Goal: Transaction & Acquisition: Purchase product/service

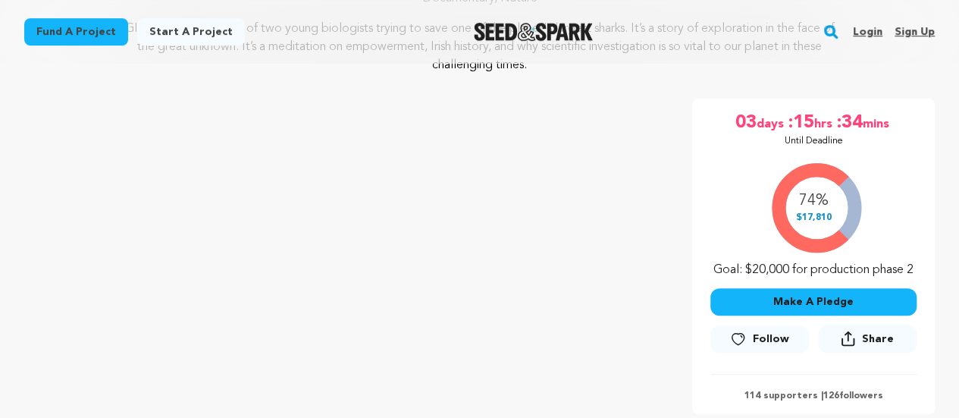
scroll to position [226, 0]
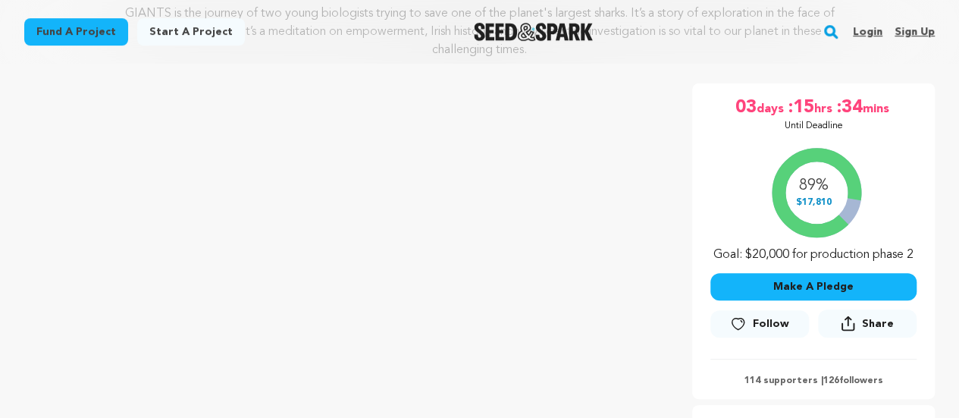
click at [814, 284] on button "Make A Pledge" at bounding box center [813, 286] width 206 height 27
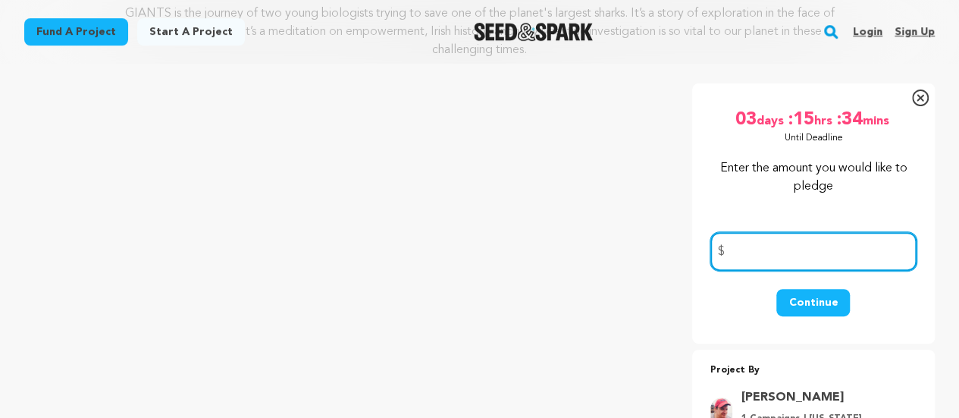
click at [742, 244] on input "number" at bounding box center [813, 251] width 206 height 39
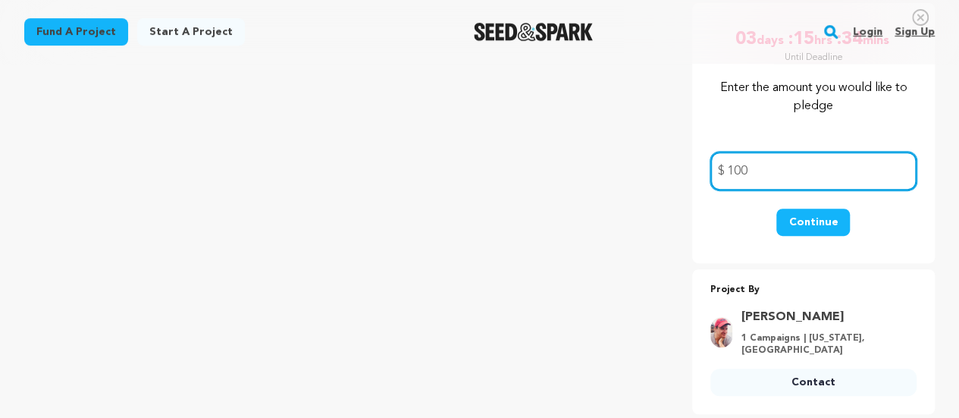
type input "100"
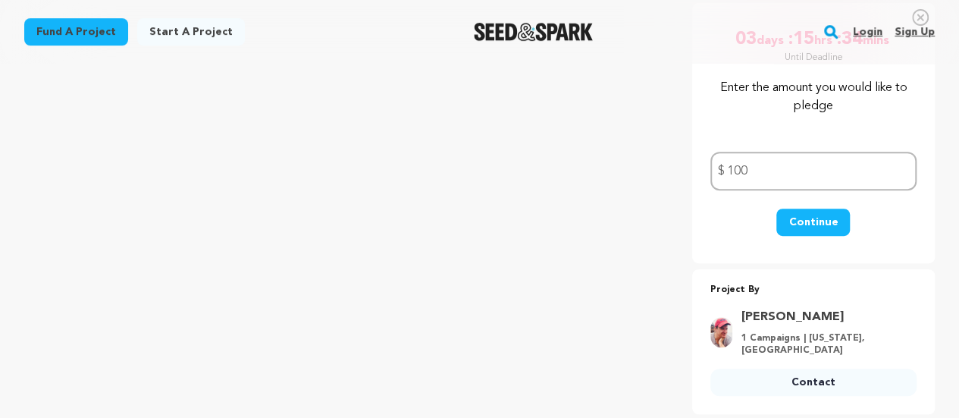
click at [813, 220] on button "Continue" at bounding box center [813, 221] width 74 height 27
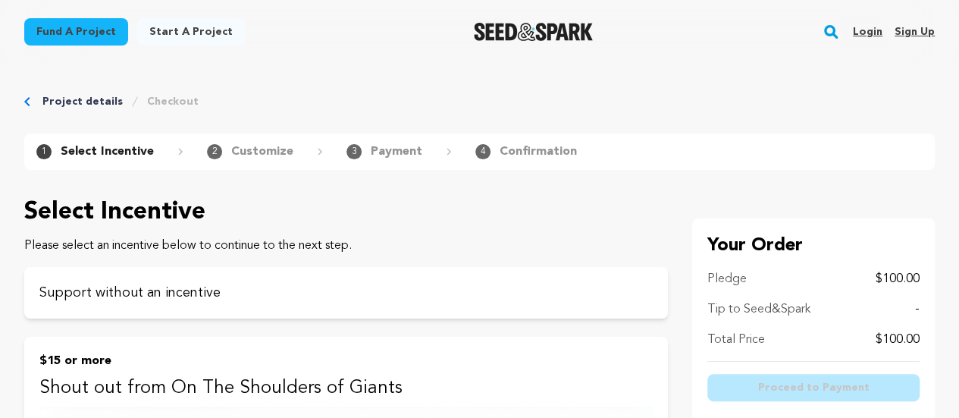
click at [81, 103] on link "Project details" at bounding box center [82, 101] width 80 height 15
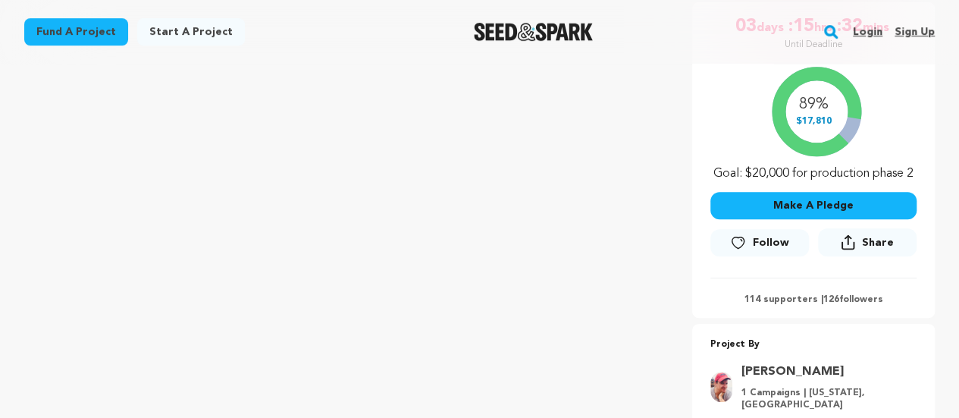
scroll to position [383, 0]
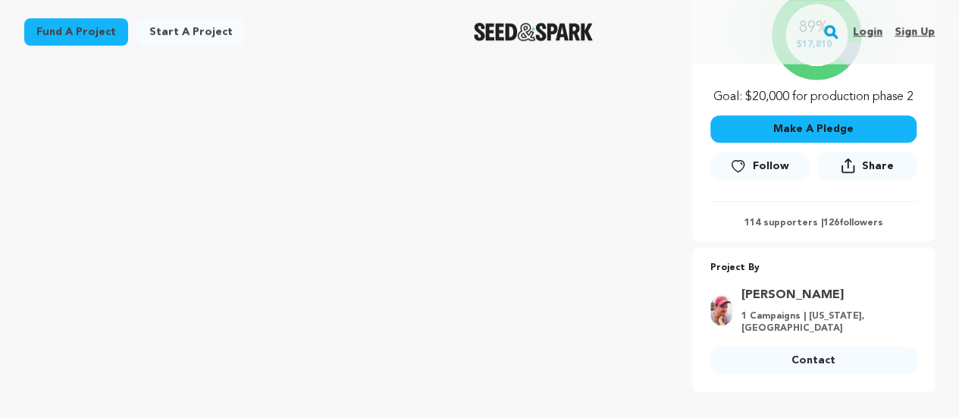
click at [793, 129] on button "Make A Pledge" at bounding box center [813, 128] width 206 height 27
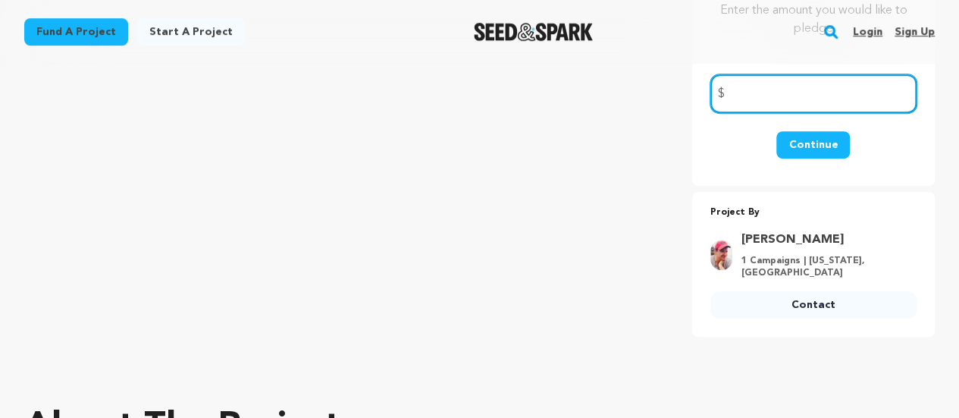
click at [775, 98] on input "number" at bounding box center [813, 93] width 206 height 39
click at [756, 93] on input "number" at bounding box center [813, 93] width 206 height 39
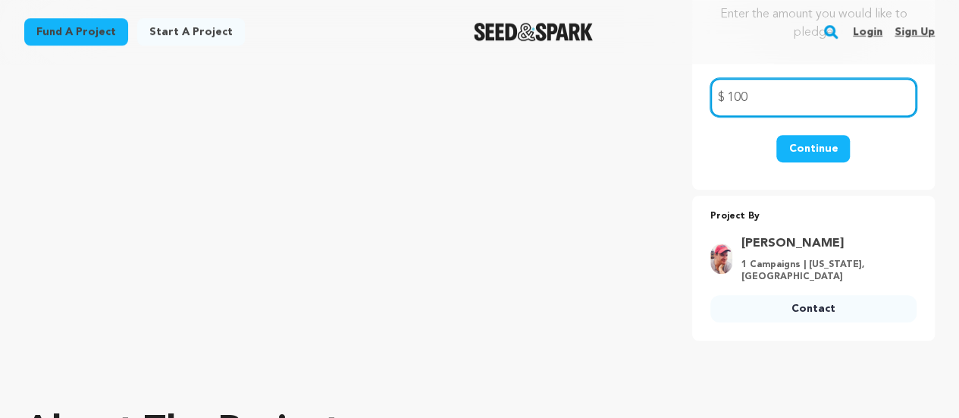
scroll to position [311, 0]
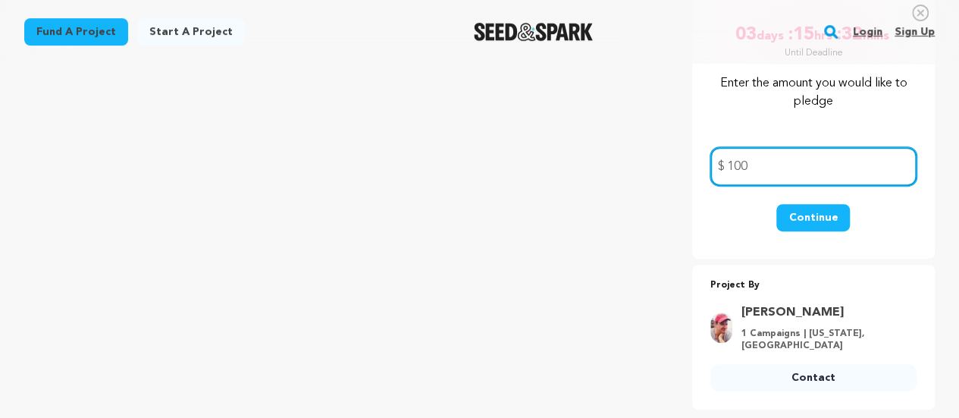
type input "100"
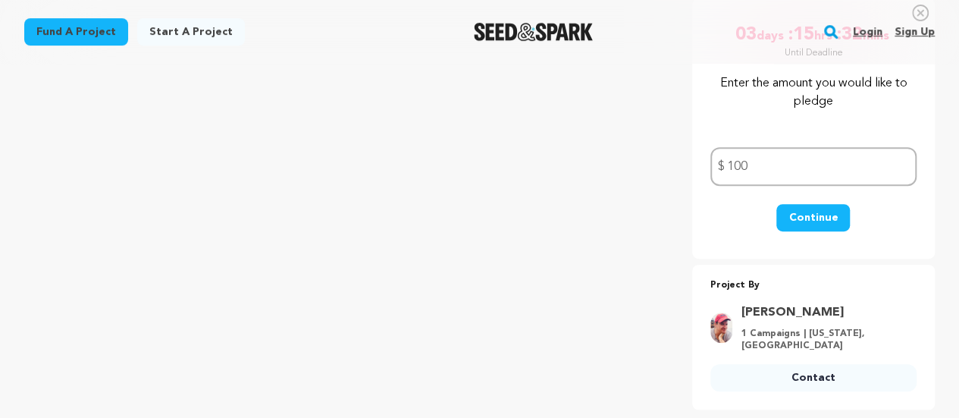
click at [811, 217] on button "Continue" at bounding box center [813, 217] width 74 height 27
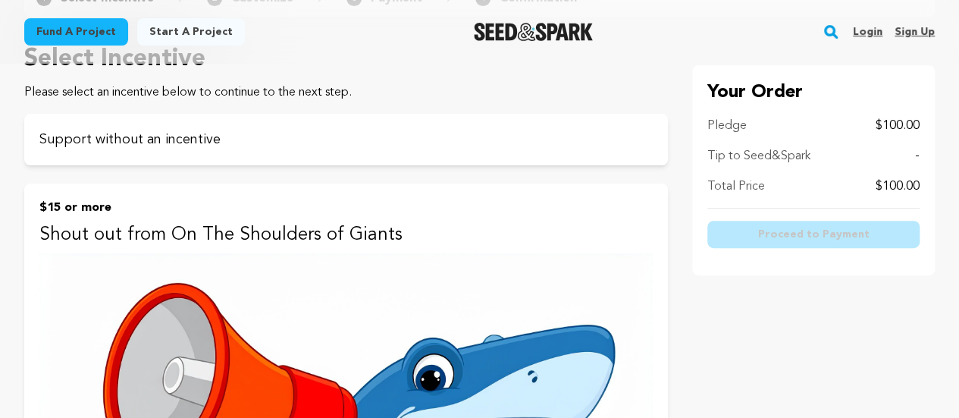
scroll to position [158, 0]
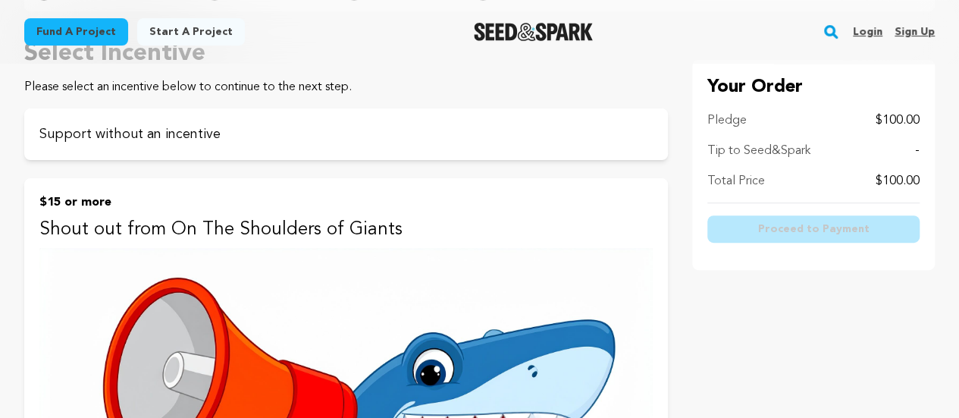
click at [903, 115] on p "$100.00" at bounding box center [897, 120] width 44 height 18
click at [902, 183] on p "$100.00" at bounding box center [897, 181] width 44 height 18
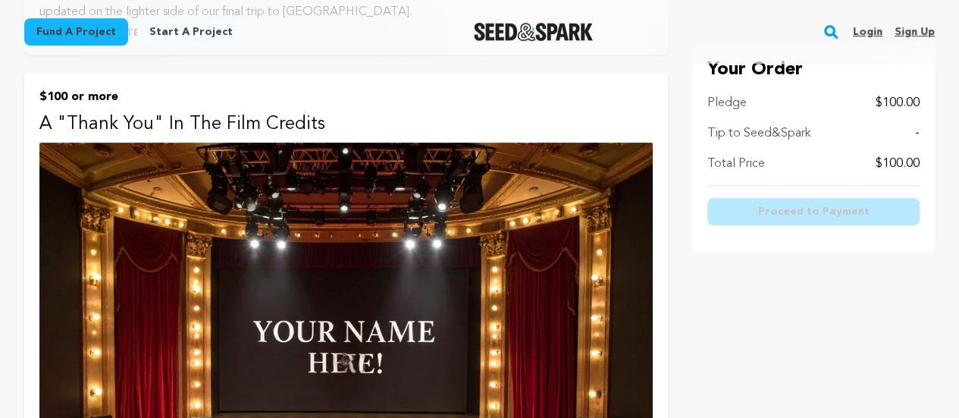
scroll to position [3013, 0]
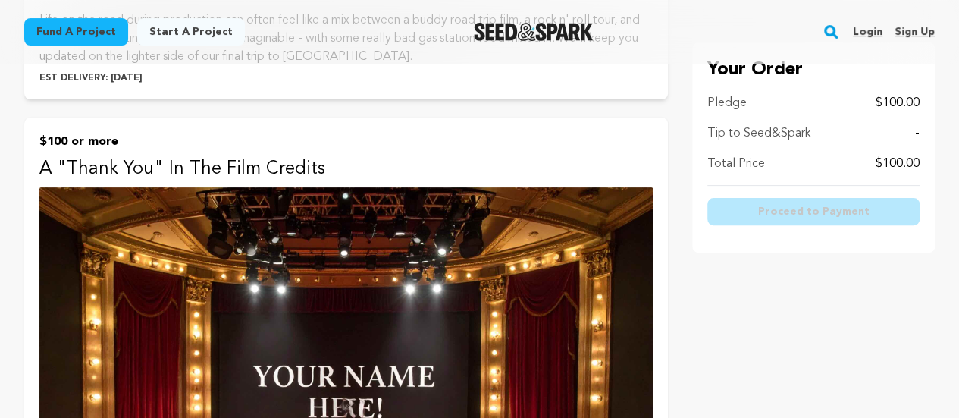
click at [381, 166] on p "A "Thank You" In The Film Credits" at bounding box center [345, 169] width 613 height 24
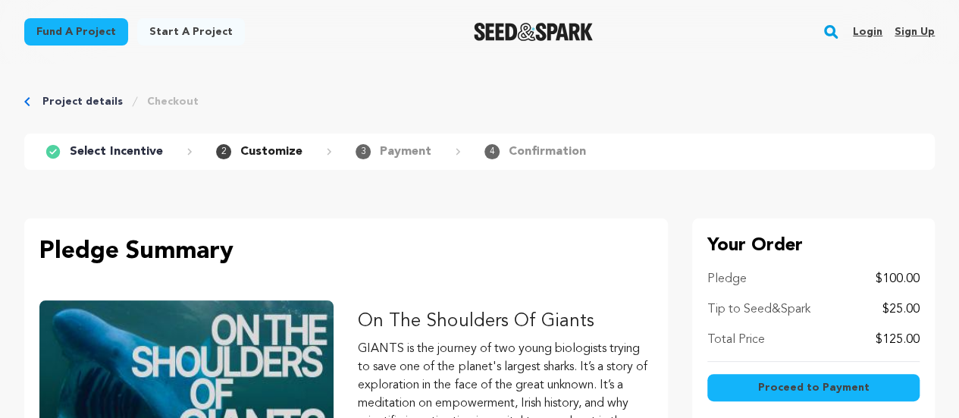
click at [870, 308] on div "Tip to Seed&Spark $25.00" at bounding box center [813, 309] width 212 height 18
click at [900, 302] on p "$25.00" at bounding box center [900, 309] width 37 height 18
click at [890, 304] on p "$25.00" at bounding box center [900, 309] width 37 height 18
drag, startPoint x: 888, startPoint y: 306, endPoint x: 931, endPoint y: 306, distance: 42.4
click at [931, 306] on div "Your Order Pledge $100.00 Tip to Seed&Spark $25.00 Total Price $125.00 Proceed …" at bounding box center [813, 323] width 243 height 210
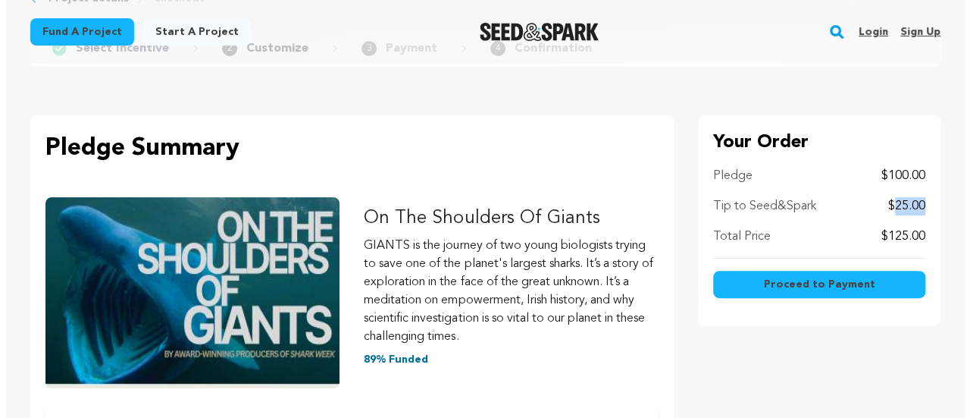
scroll to position [138, 0]
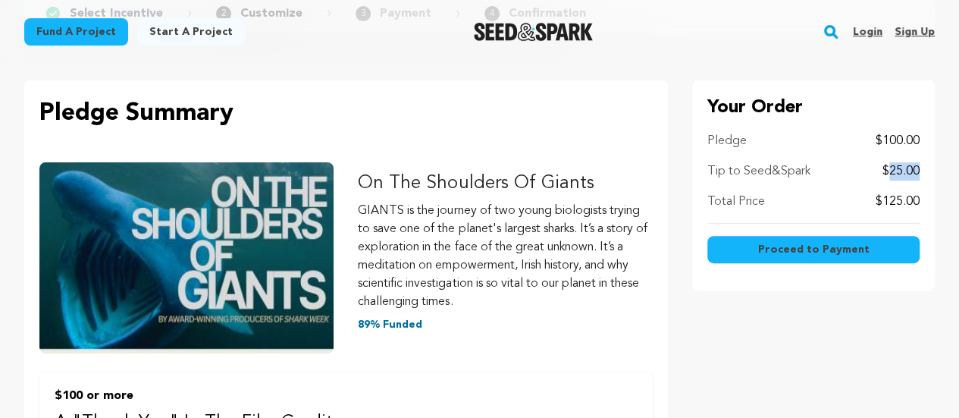
click at [890, 172] on p "$25.00" at bounding box center [900, 171] width 37 height 18
drag, startPoint x: 885, startPoint y: 164, endPoint x: 941, endPoint y: 167, distance: 56.1
click at [841, 252] on span "Proceed to Payment" at bounding box center [812, 249] width 111 height 15
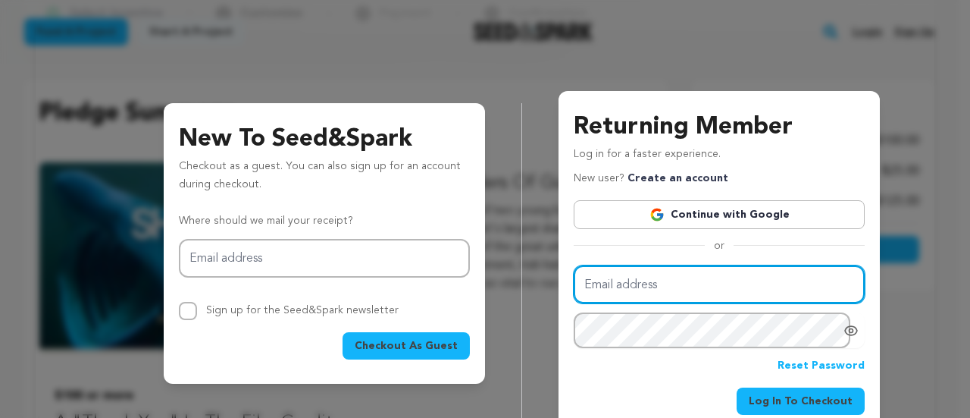
click at [684, 266] on input "Email address" at bounding box center [719, 284] width 291 height 39
type input "acjohanson@gmail.com"
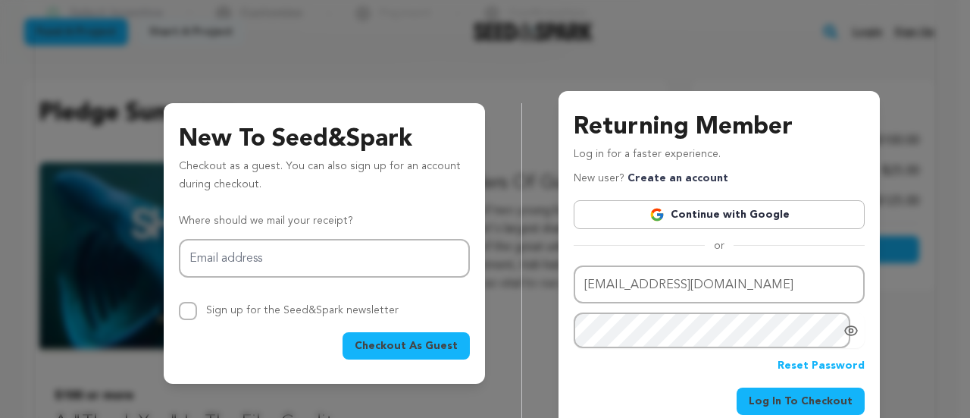
click at [806, 398] on span "Log In To Checkout" at bounding box center [801, 400] width 104 height 15
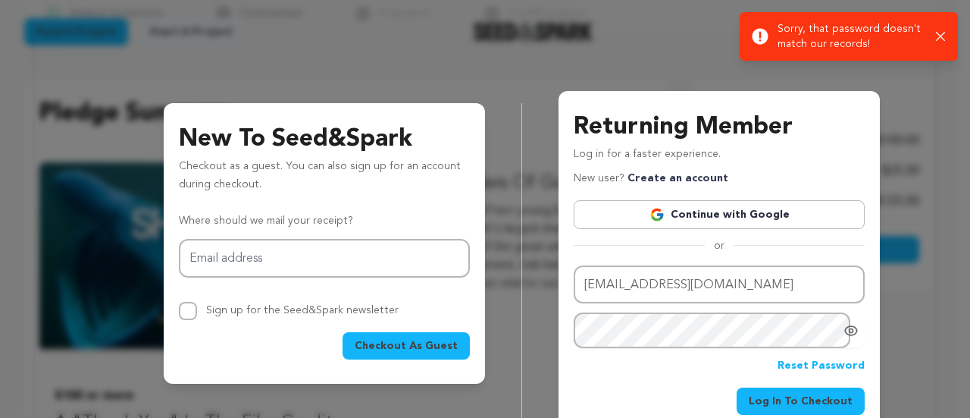
click at [944, 37] on icon "button" at bounding box center [941, 37] width 10 height 10
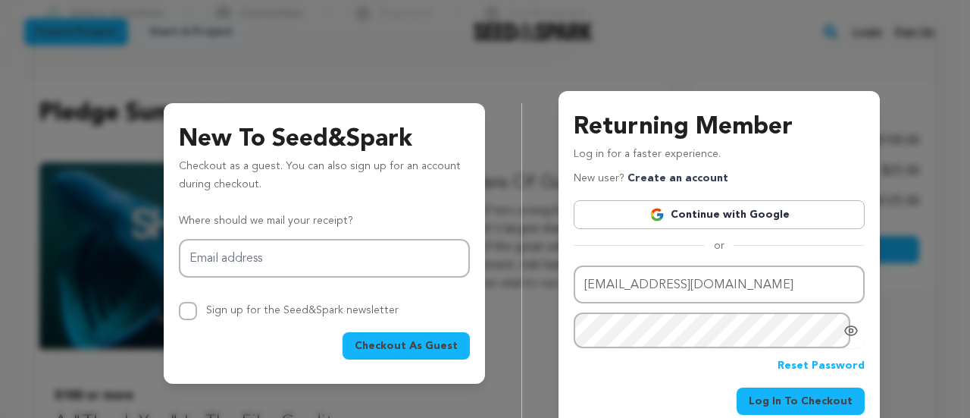
click at [699, 210] on link "Continue with Google" at bounding box center [719, 214] width 291 height 29
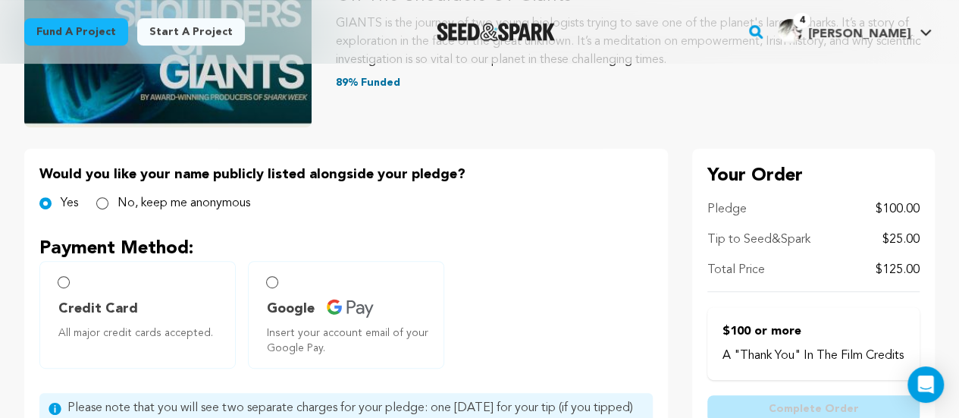
scroll to position [297, 0]
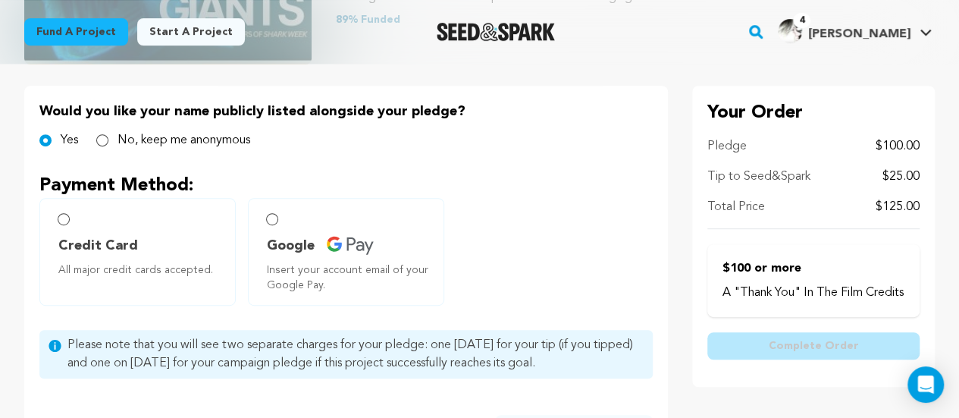
click at [907, 182] on p "$25.00" at bounding box center [900, 176] width 37 height 18
drag, startPoint x: 879, startPoint y: 177, endPoint x: 910, endPoint y: 176, distance: 31.1
click at [910, 176] on div "Tip to Seed&Spark $25.00" at bounding box center [813, 176] width 212 height 18
click at [925, 174] on div "Your Order Pledge $100.00 Tip to Seed&Spark $25.00 Total Price $125.00" at bounding box center [813, 236] width 243 height 301
drag, startPoint x: 884, startPoint y: 175, endPoint x: 926, endPoint y: 177, distance: 41.7
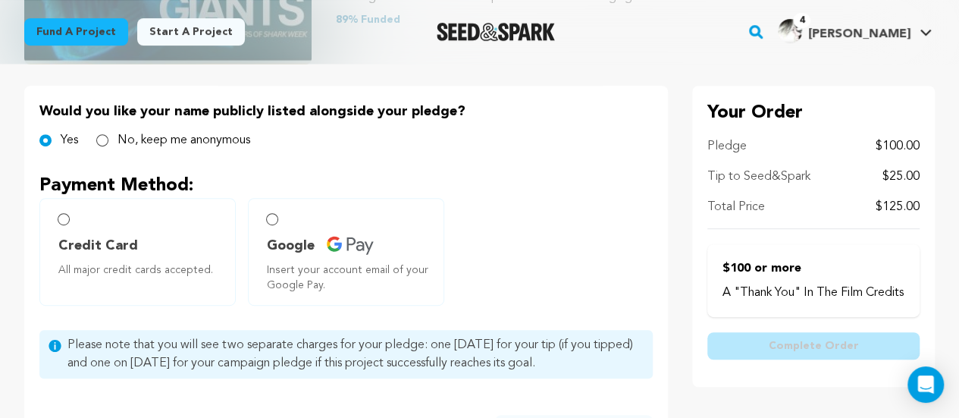
click at [926, 177] on div "Your Order Pledge $100.00 Tip to Seed&Spark $25.00 Total Price $125.00" at bounding box center [813, 236] width 243 height 301
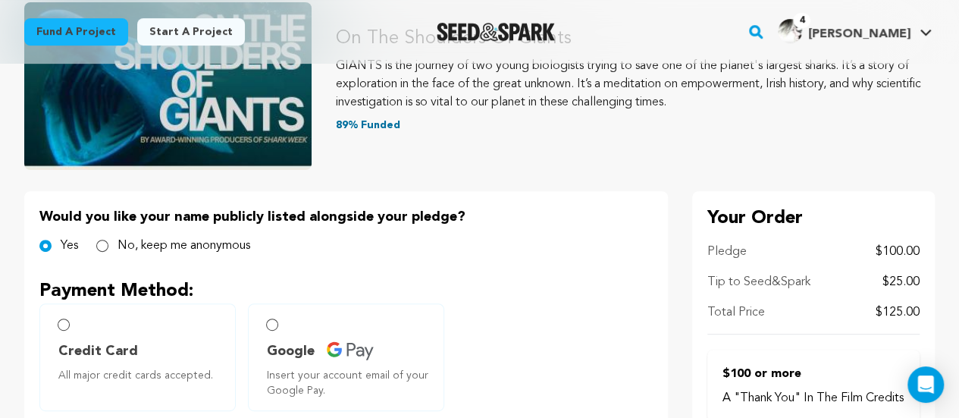
scroll to position [122, 0]
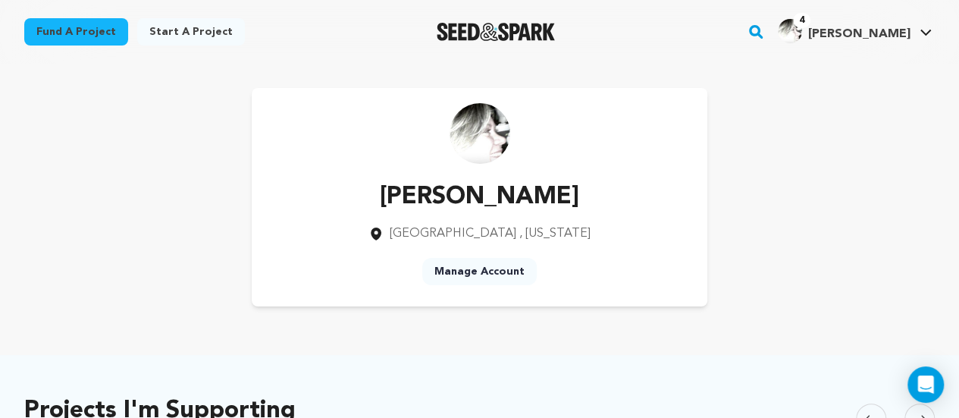
click at [529, 34] on img "Seed&Spark Homepage" at bounding box center [496, 32] width 119 height 18
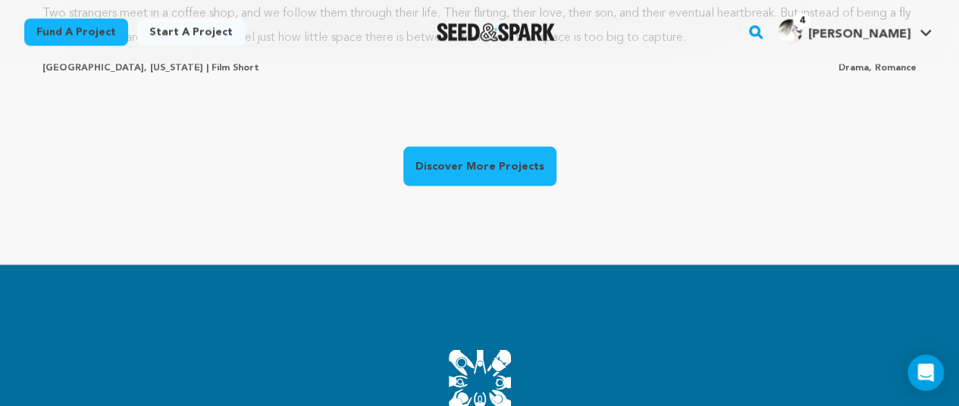
click at [482, 161] on link "Discover More Projects" at bounding box center [479, 165] width 153 height 39
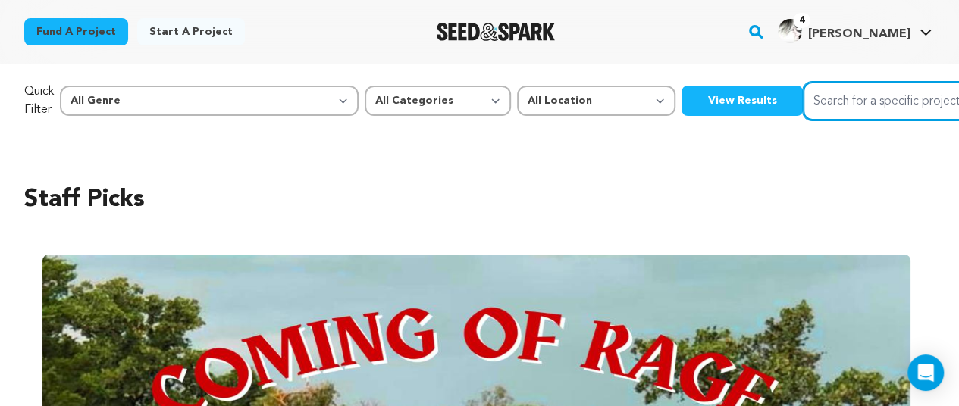
click at [803, 101] on input "Search for a specific project" at bounding box center [916, 101] width 227 height 39
type input "giants"
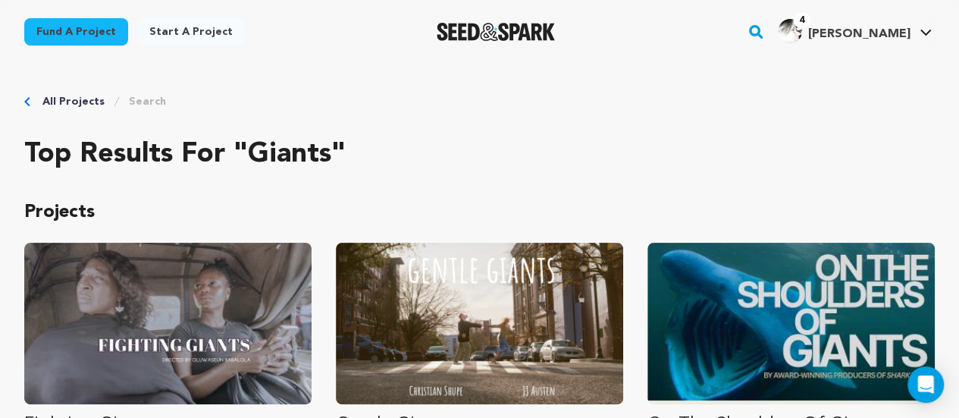
drag, startPoint x: 957, startPoint y: 29, endPoint x: 963, endPoint y: 90, distance: 61.6
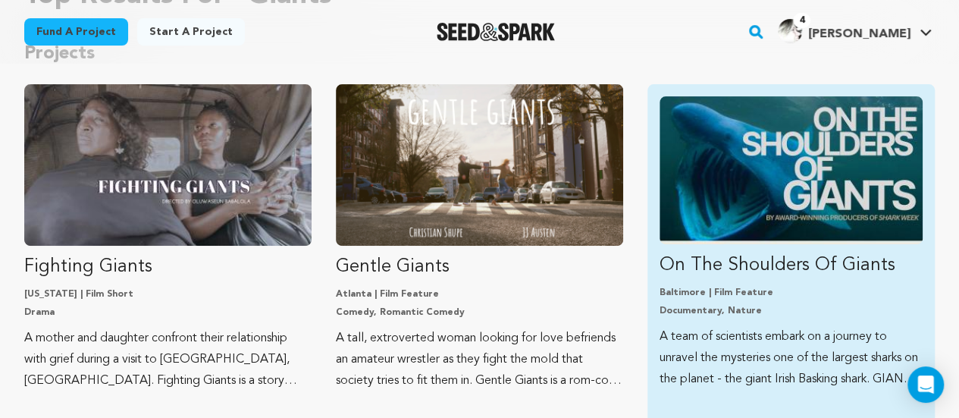
scroll to position [156, 0]
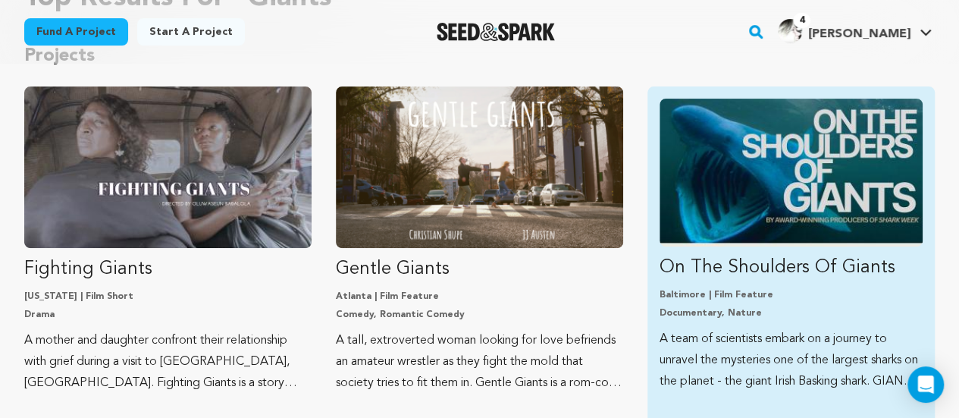
click at [814, 186] on img "Fund On The Shoulders Of Giants" at bounding box center [790, 173] width 263 height 148
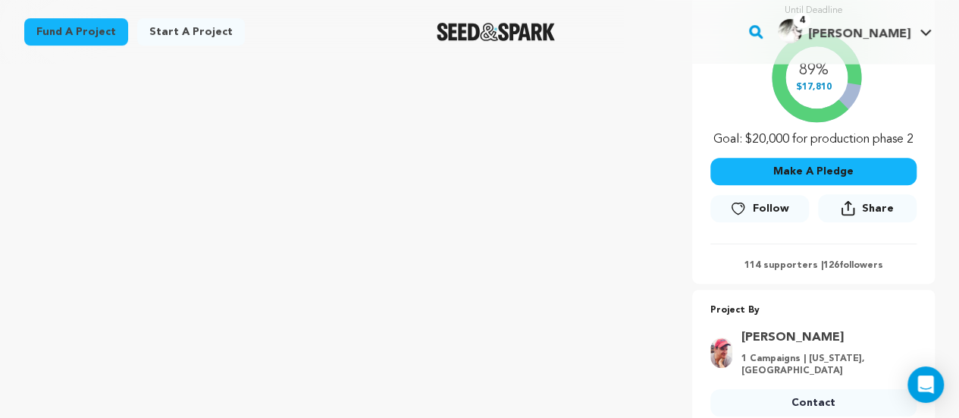
scroll to position [333, 0]
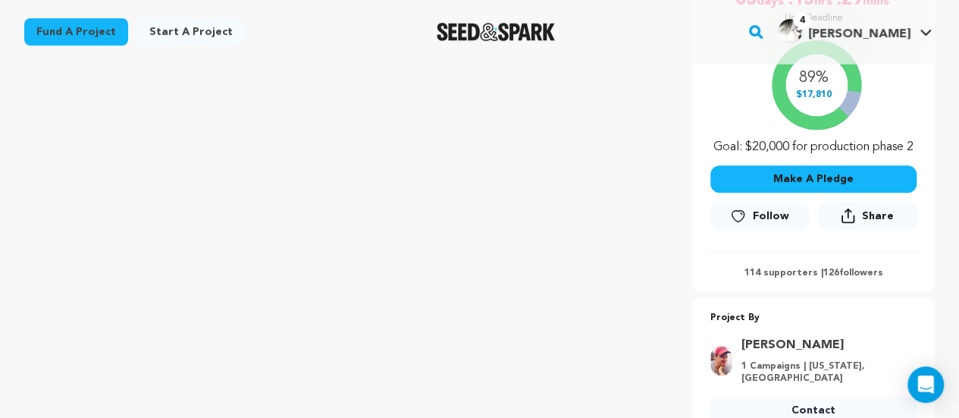
click at [814, 178] on button "Make A Pledge" at bounding box center [813, 178] width 206 height 27
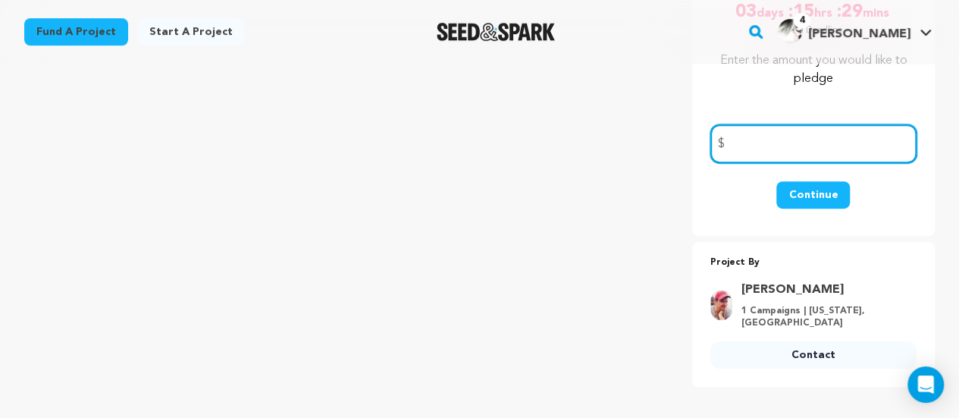
click at [744, 146] on input "number" at bounding box center [813, 143] width 206 height 39
type input "100"
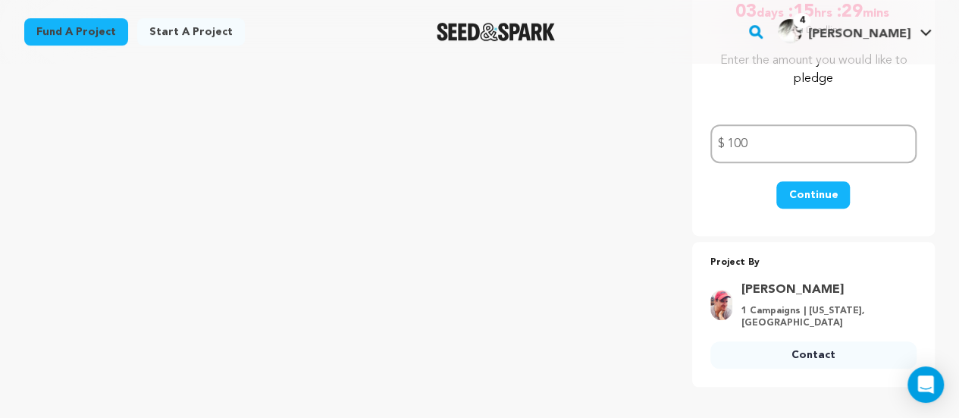
click at [904, 187] on div "Continue" at bounding box center [813, 202] width 206 height 42
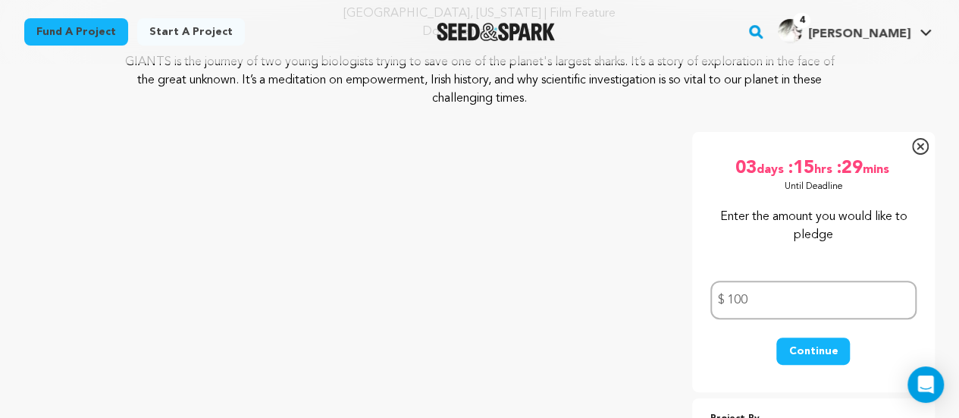
scroll to position [414, 0]
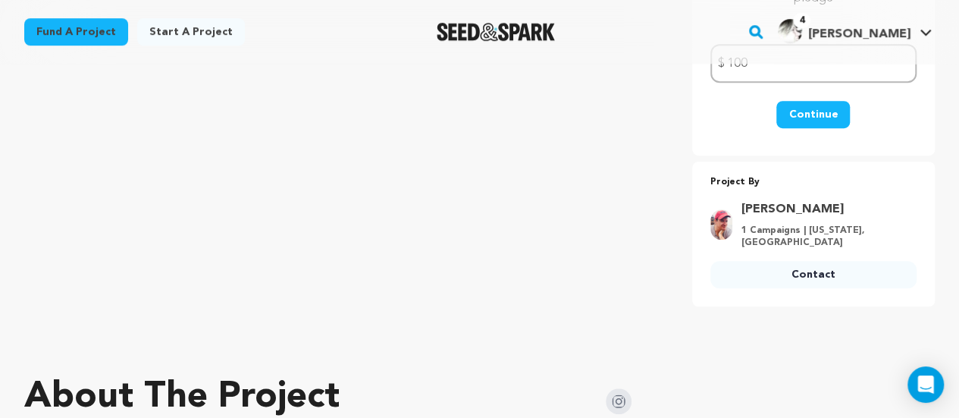
click at [814, 119] on button "Continue" at bounding box center [813, 114] width 74 height 27
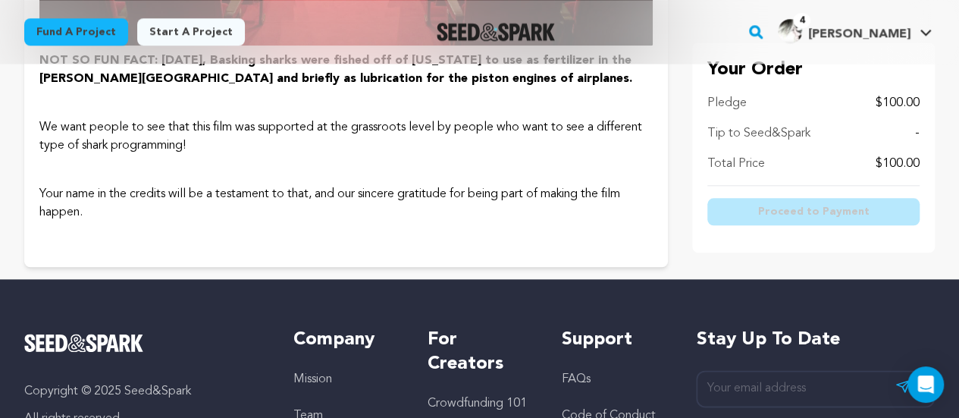
scroll to position [3549, 0]
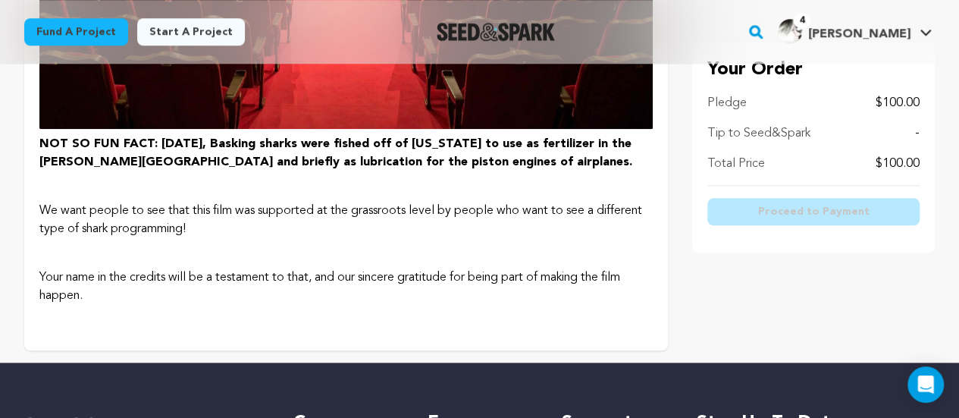
click at [375, 192] on p "﻿" at bounding box center [345, 186] width 613 height 18
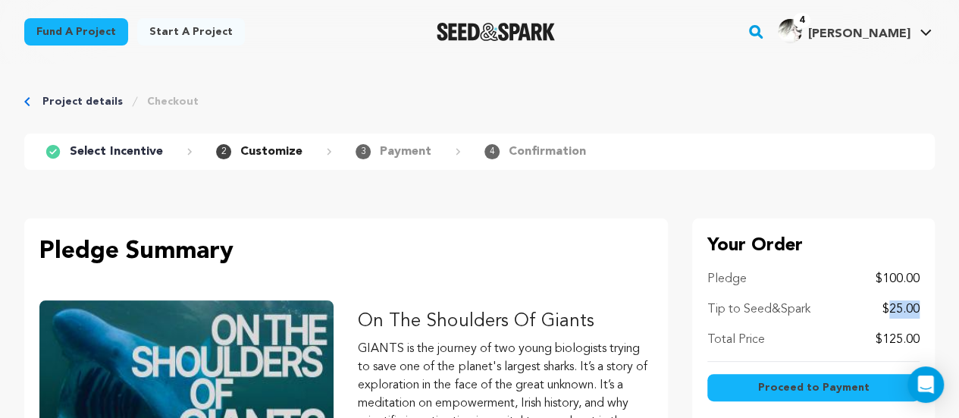
drag, startPoint x: 890, startPoint y: 311, endPoint x: 924, endPoint y: 308, distance: 34.2
click at [924, 308] on div "Your Order Pledge $100.00 Tip to Seed&Spark $25.00 Total Price $125.00 Proceed …" at bounding box center [813, 323] width 243 height 210
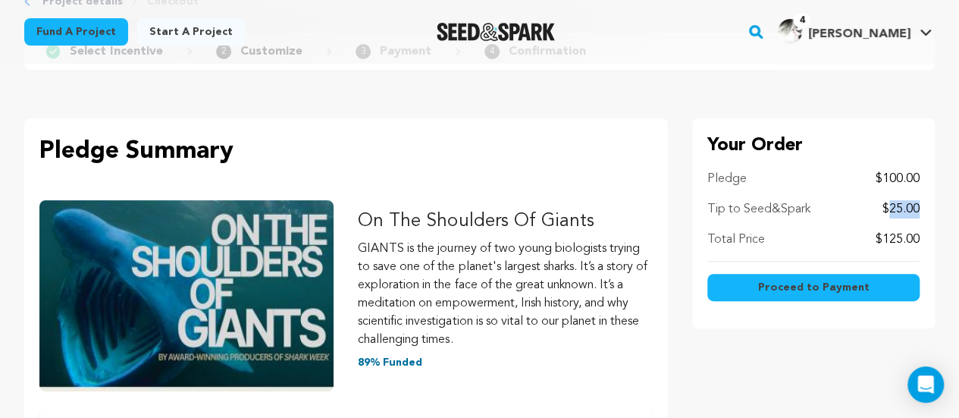
scroll to position [169, 0]
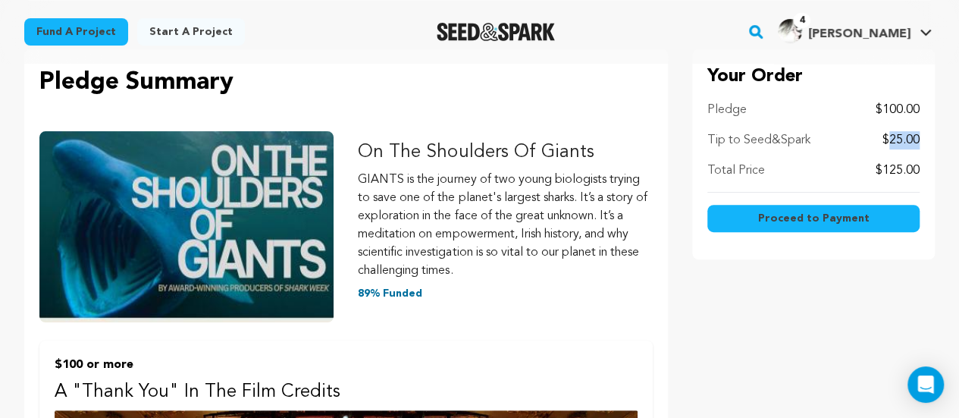
click at [891, 131] on p "$25.00" at bounding box center [900, 140] width 37 height 18
drag, startPoint x: 890, startPoint y: 141, endPoint x: 937, endPoint y: 140, distance: 47.0
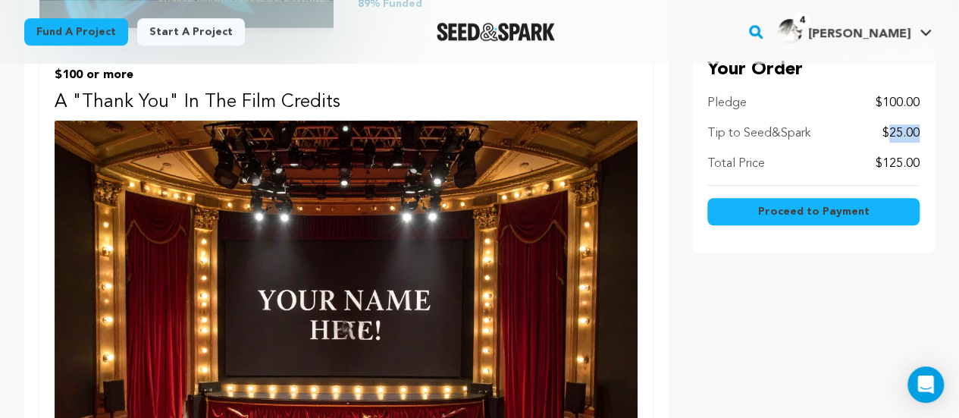
scroll to position [456, 0]
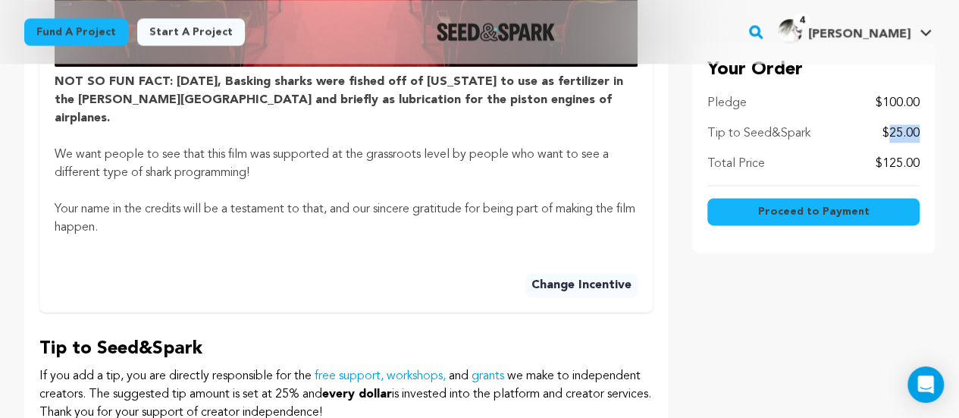
scroll to position [1041, 0]
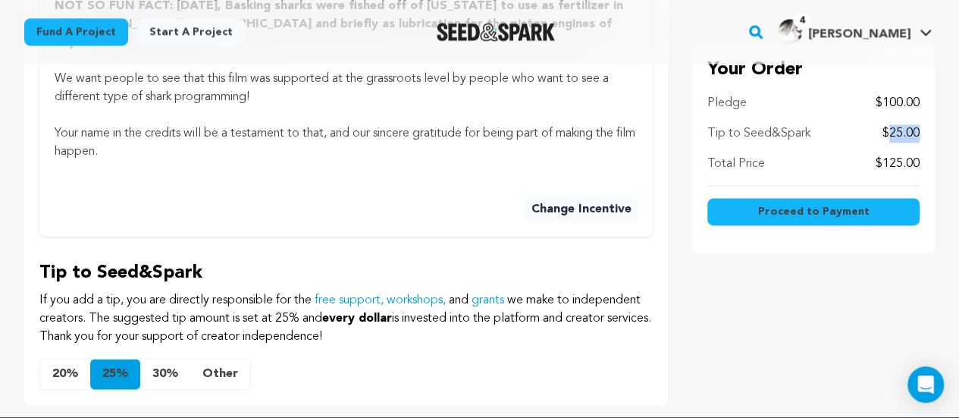
click at [224, 358] on button "Other" at bounding box center [220, 373] width 60 height 30
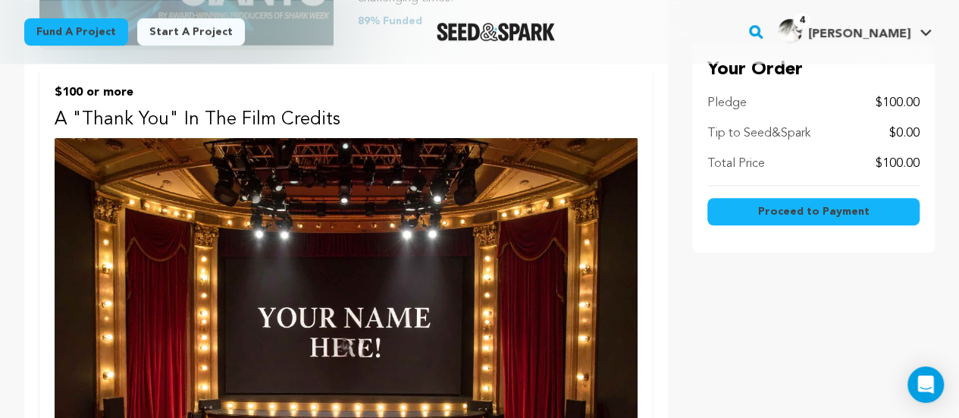
scroll to position [477, 0]
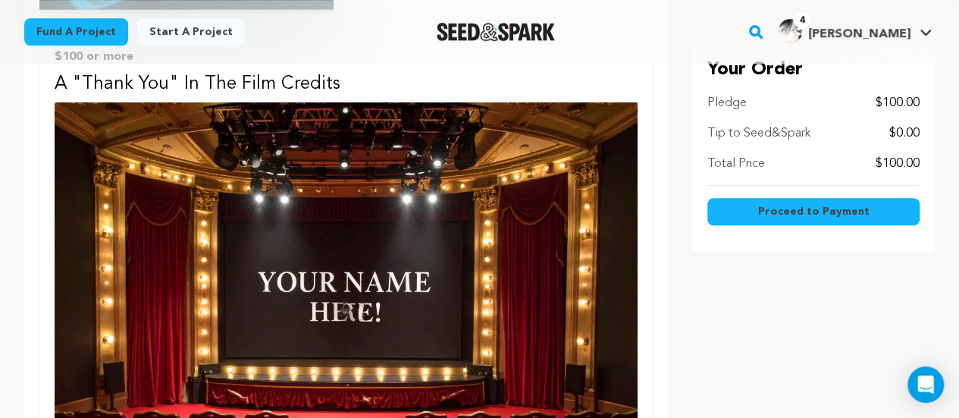
click at [795, 214] on span "Proceed to Payment" at bounding box center [812, 211] width 111 height 15
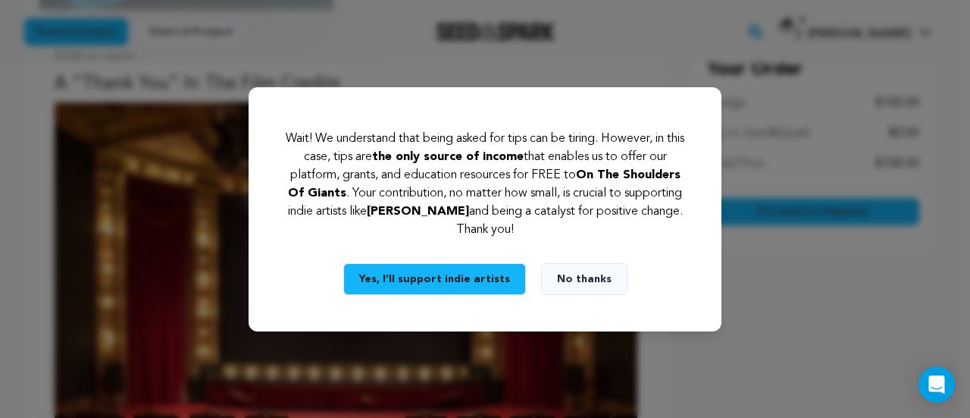
click at [599, 275] on button "No thanks" at bounding box center [584, 279] width 86 height 32
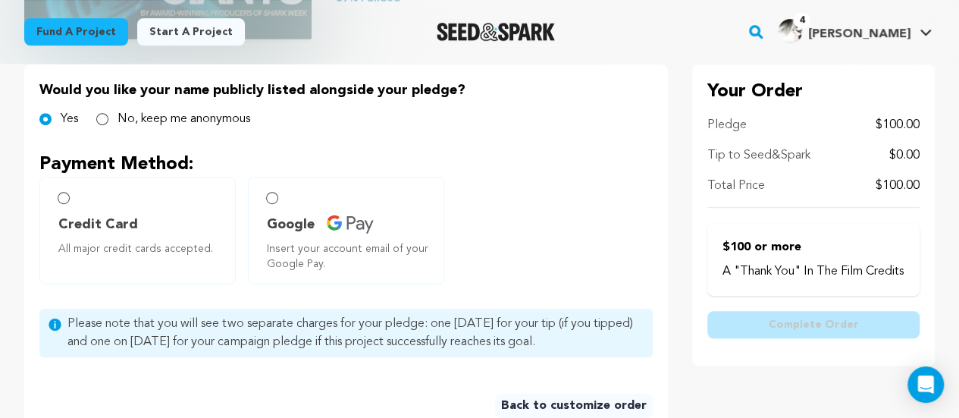
scroll to position [333, 0]
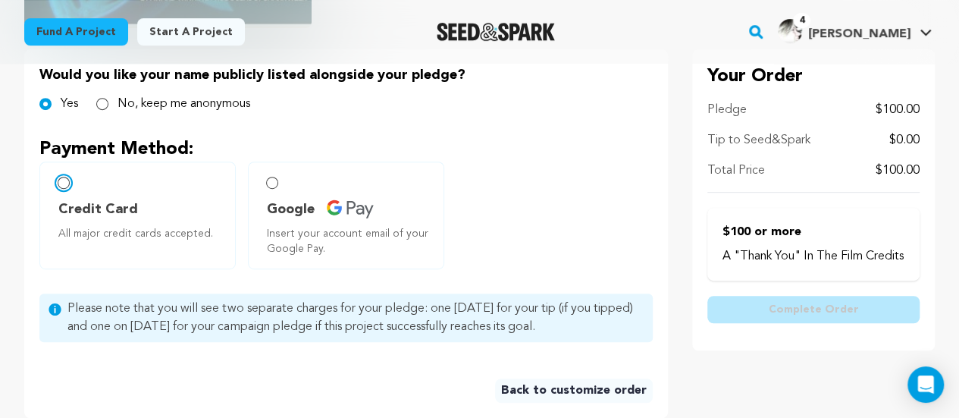
click at [67, 183] on input "Credit Card All major credit cards accepted." at bounding box center [64, 183] width 12 height 12
radio input "false"
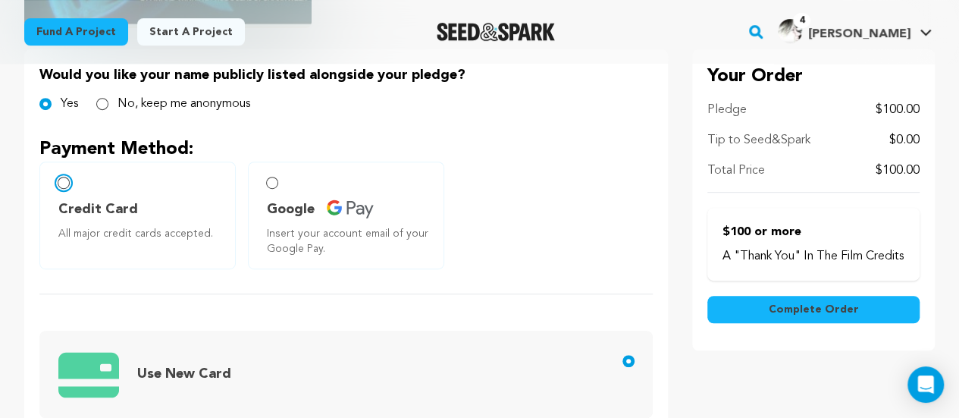
click at [64, 183] on input "Credit Card All major credit cards accepted." at bounding box center [64, 183] width 12 height 12
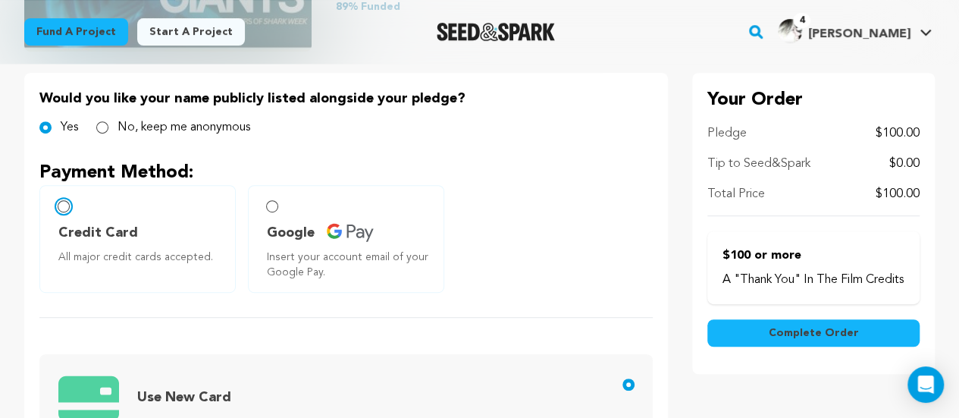
scroll to position [279, 0]
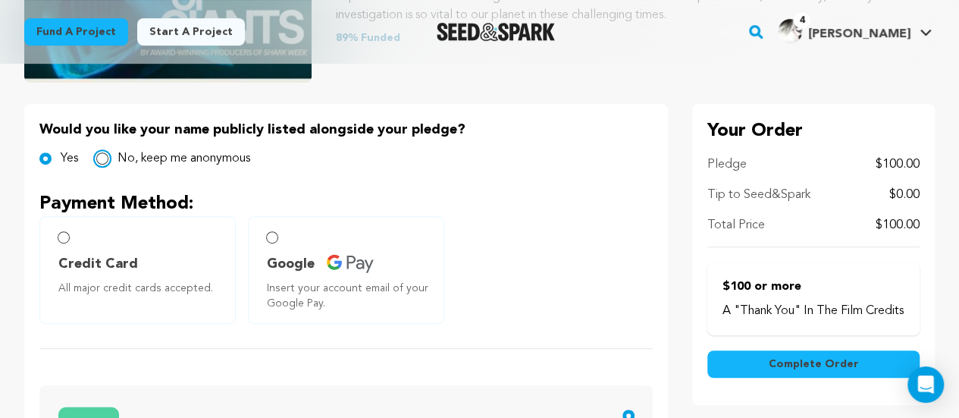
click at [103, 159] on input "No, keep me anonymous" at bounding box center [102, 158] width 12 height 12
radio input "true"
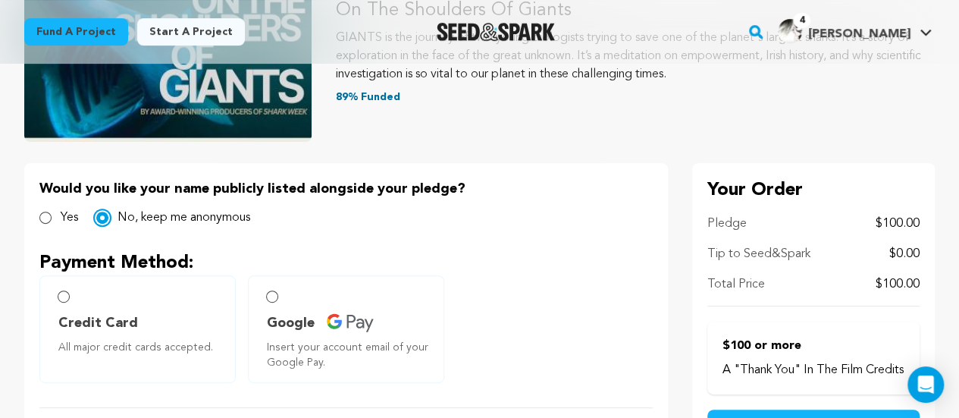
scroll to position [177, 0]
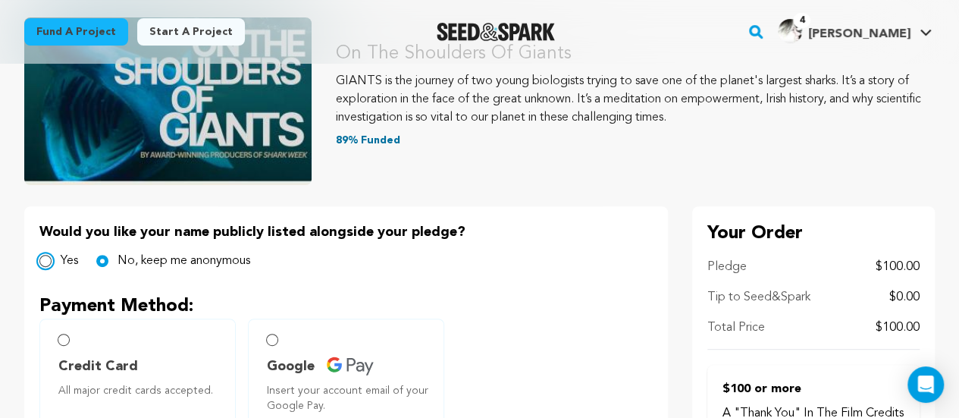
click at [45, 259] on input "Yes" at bounding box center [45, 261] width 12 height 12
radio input "true"
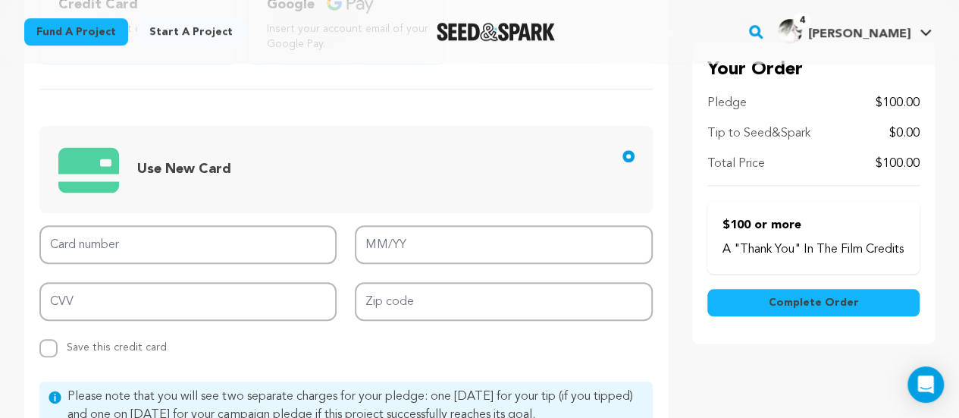
scroll to position [562, 0]
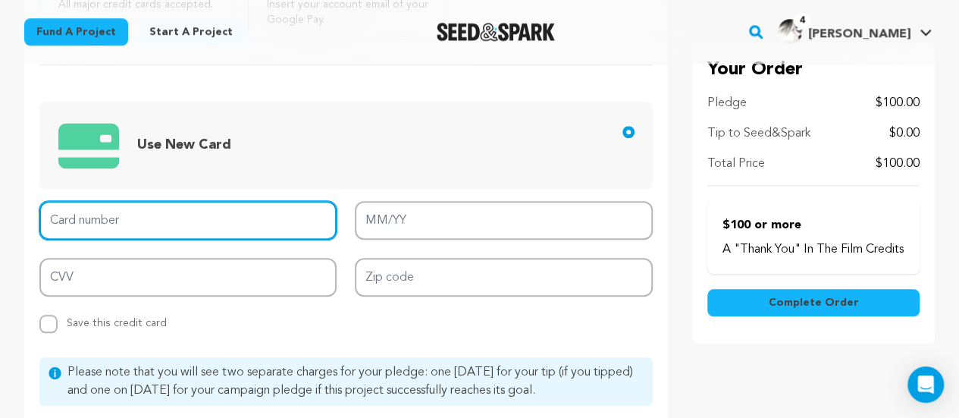
click at [181, 222] on input "Card number" at bounding box center [187, 220] width 297 height 39
type input "4430 4730 8306 5418"
type input "12/27"
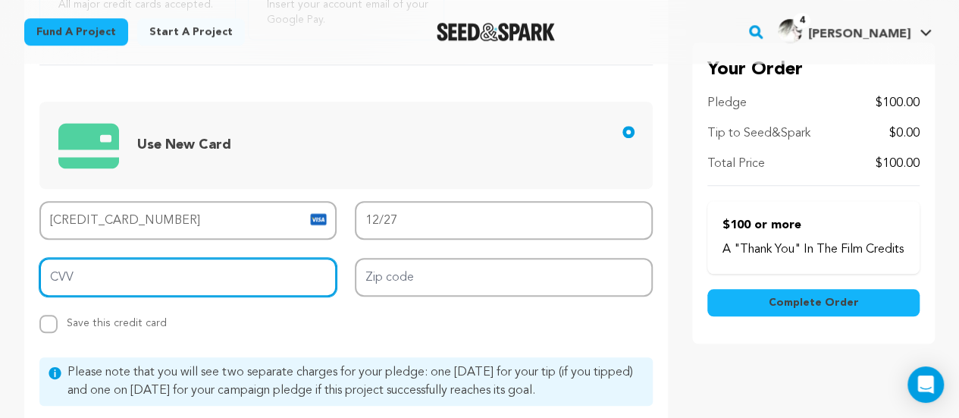
click at [184, 277] on input "CVV" at bounding box center [187, 277] width 297 height 39
type input "802"
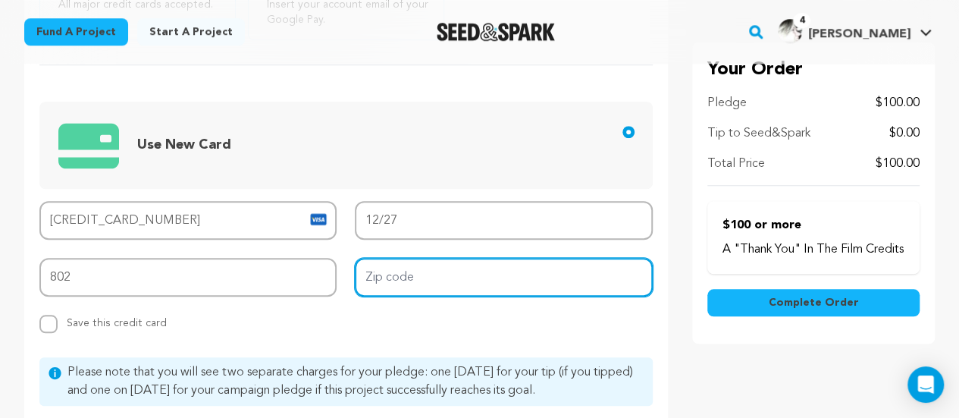
click at [375, 281] on input "Zip code" at bounding box center [503, 277] width 297 height 39
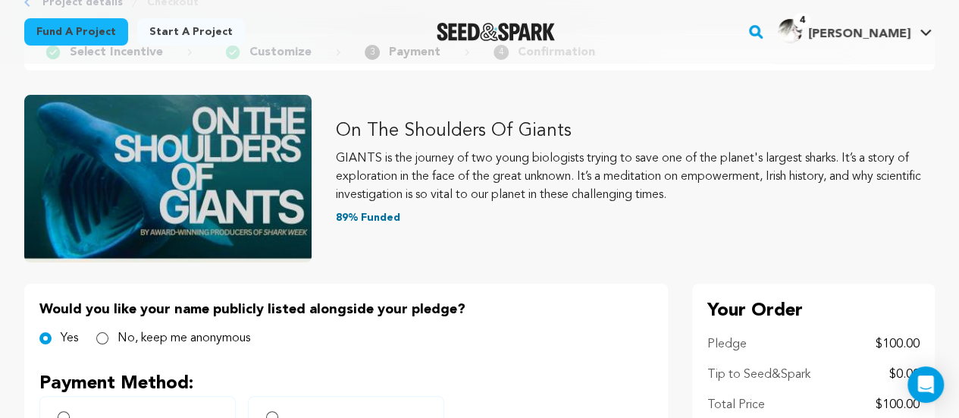
scroll to position [79, 0]
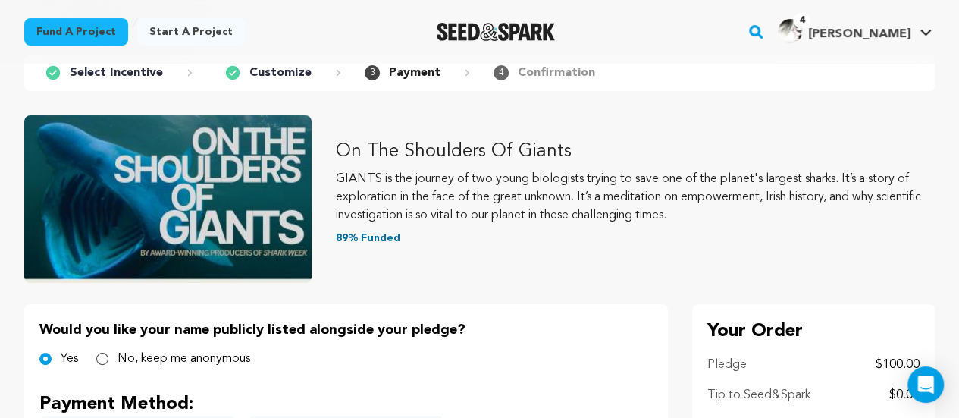
type input "21210"
click at [44, 358] on input "Yes" at bounding box center [45, 358] width 12 height 12
click at [103, 358] on input "No, keep me anonymous" at bounding box center [102, 358] width 12 height 12
radio input "true"
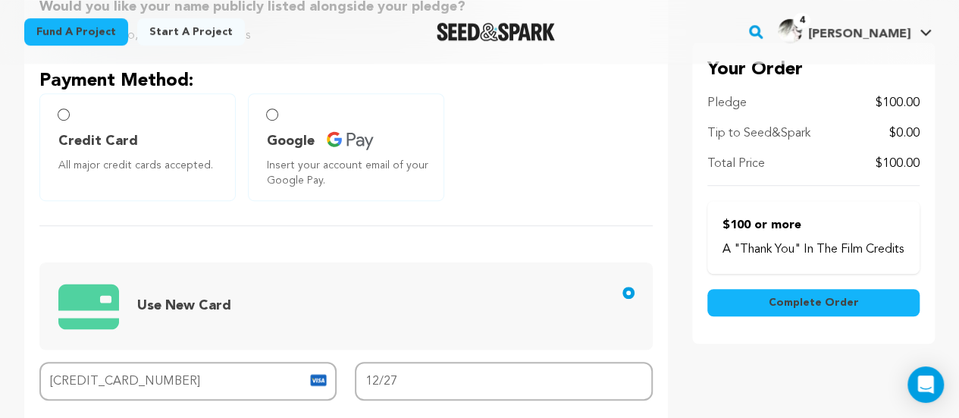
scroll to position [484, 0]
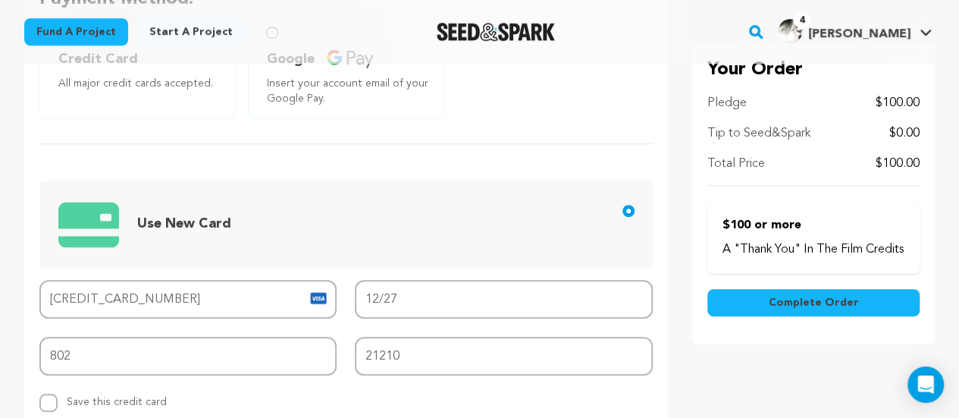
click at [798, 310] on span "Complete Order" at bounding box center [813, 302] width 90 height 15
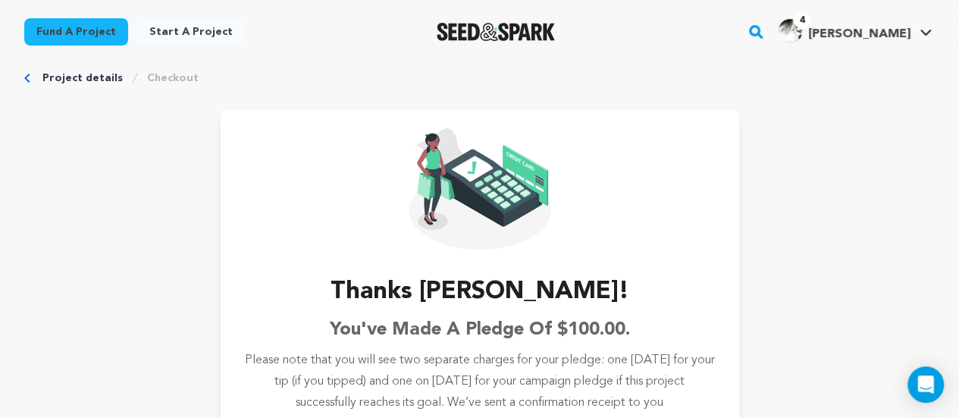
scroll to position [10, 0]
